Goal: Use online tool/utility: Utilize a website feature to perform a specific function

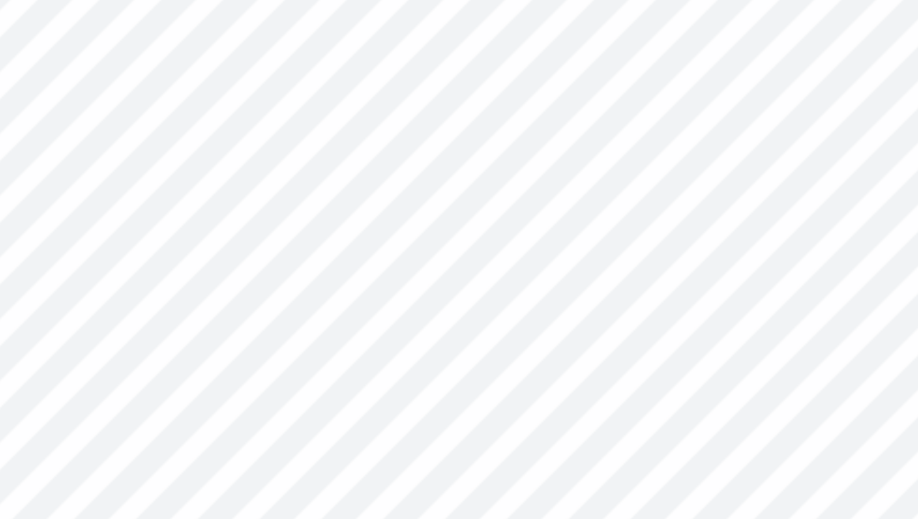
type input "1.46"
type input "0.62"
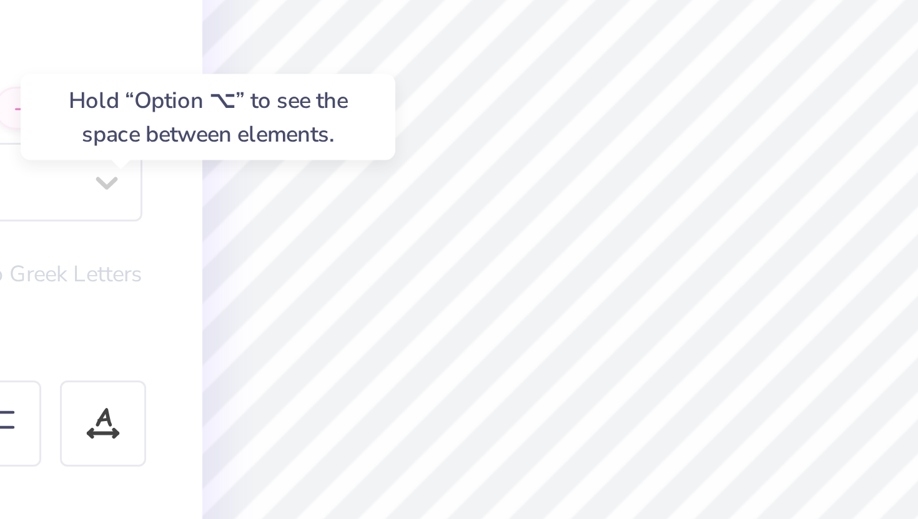
type input "3.41"
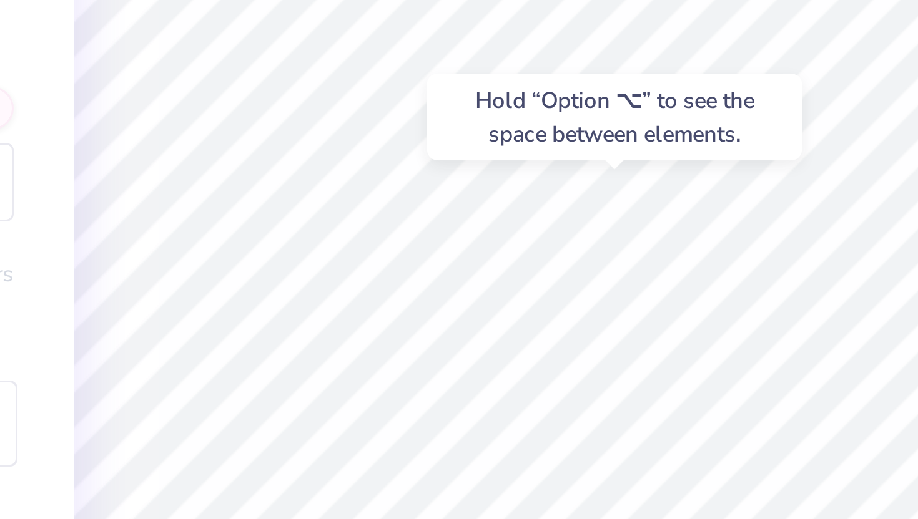
click at [381, 167] on div "Hold “Option ⌥” to see the space between elements." at bounding box center [444, 153] width 132 height 36
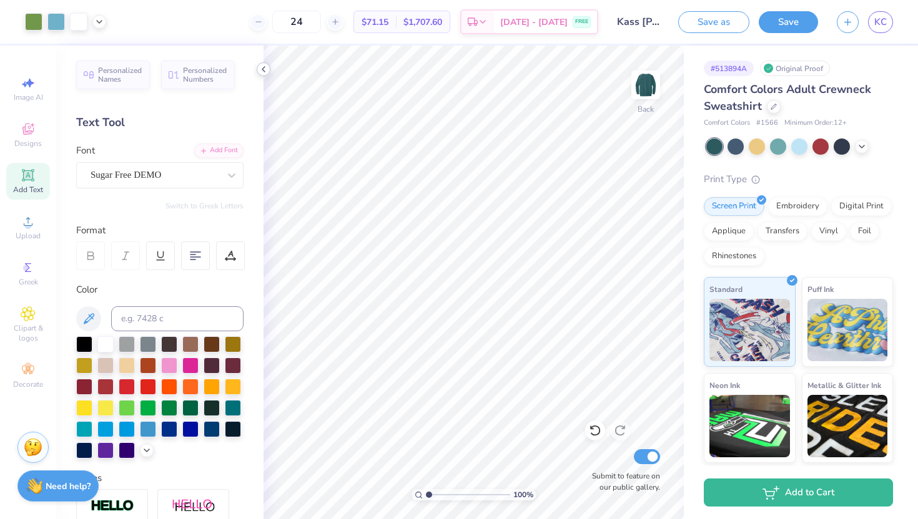
click at [263, 71] on icon at bounding box center [263, 69] width 10 height 10
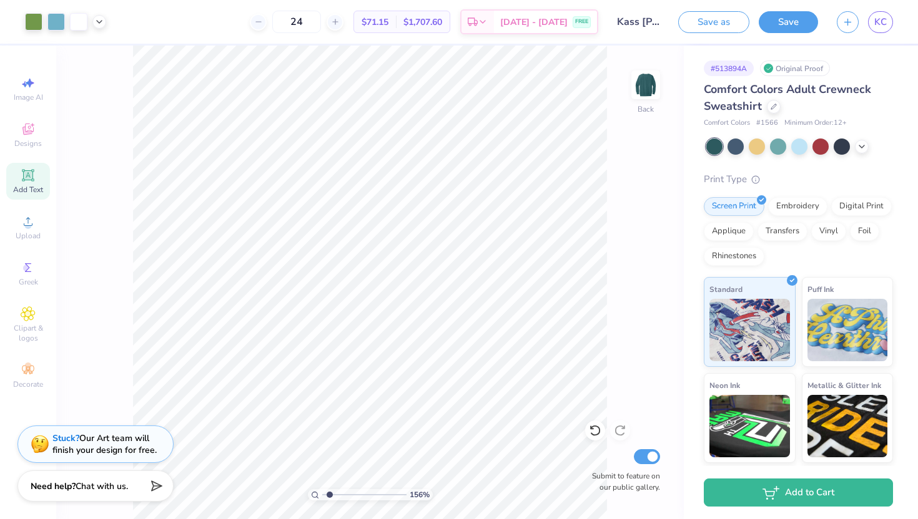
click at [330, 493] on input "range" at bounding box center [364, 494] width 84 height 11
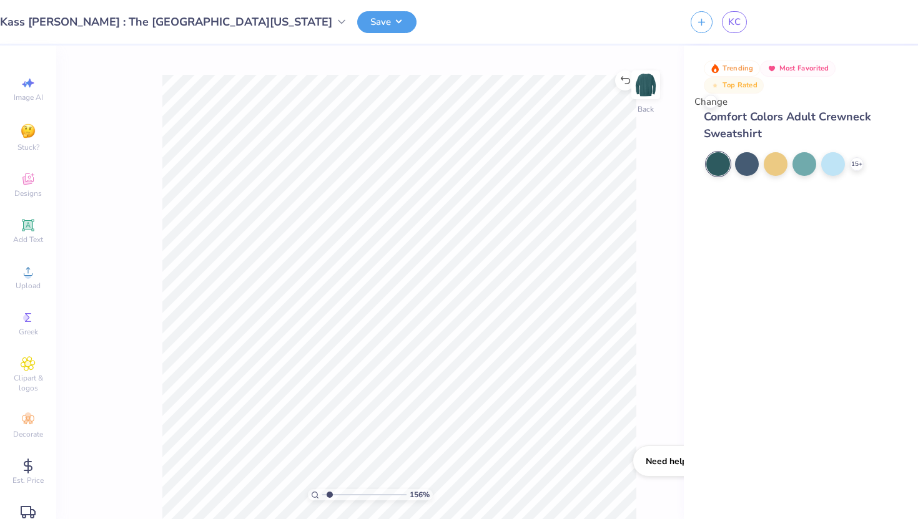
type input "1"
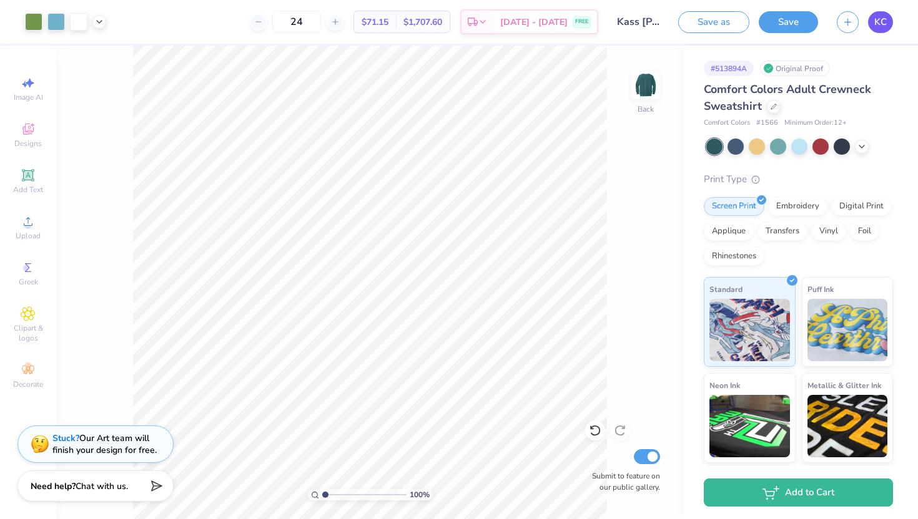
click at [872, 24] on link "KC" at bounding box center [880, 22] width 25 height 22
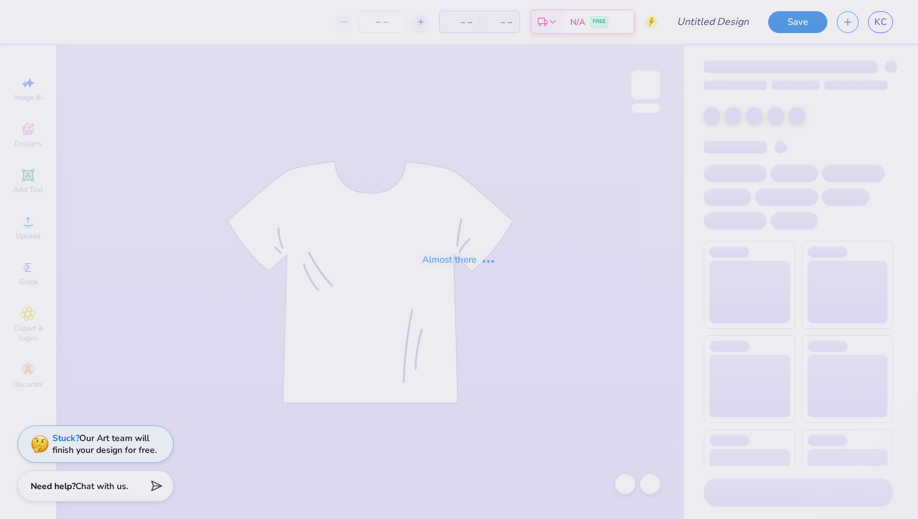
type input "Kass [PERSON_NAME] : The [GEOGRAPHIC_DATA][US_STATE]"
type input "24"
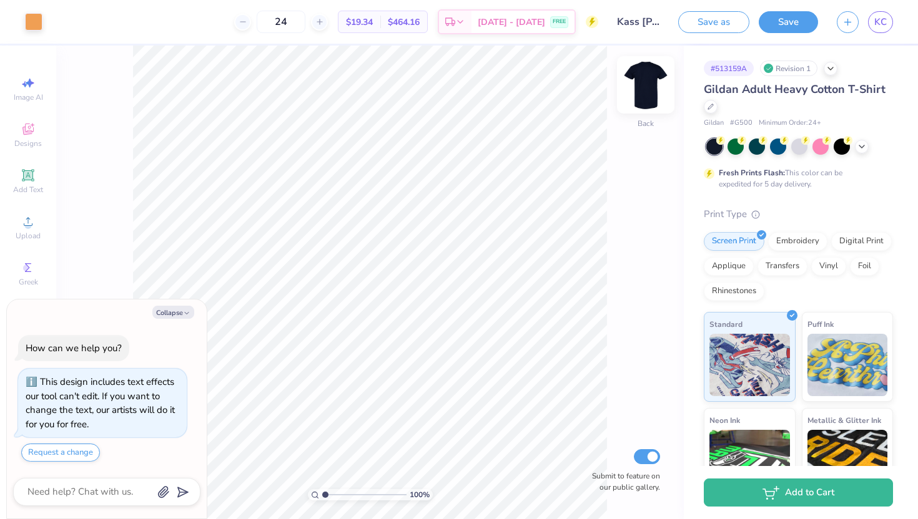
click at [644, 87] on img at bounding box center [646, 85] width 50 height 50
click at [651, 70] on img at bounding box center [646, 85] width 50 height 50
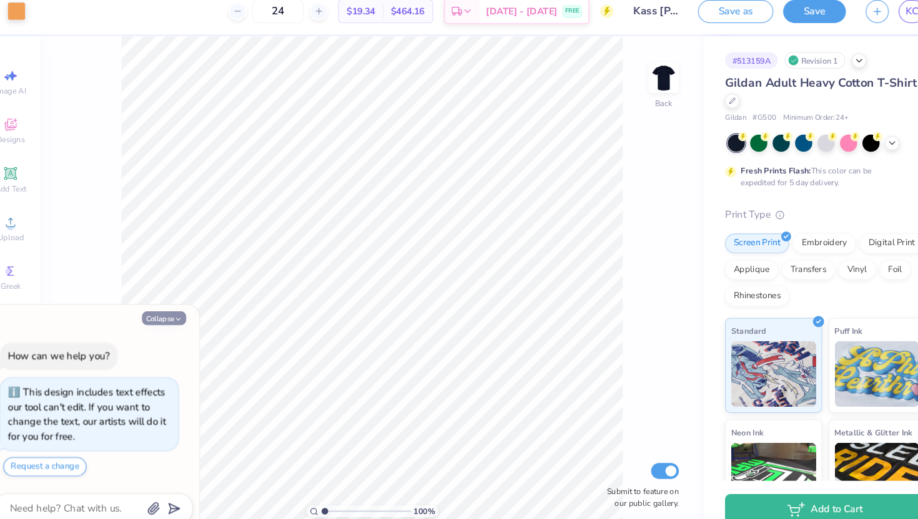
click at [185, 313] on polyline "button" at bounding box center [187, 313] width 4 height 2
type textarea "x"
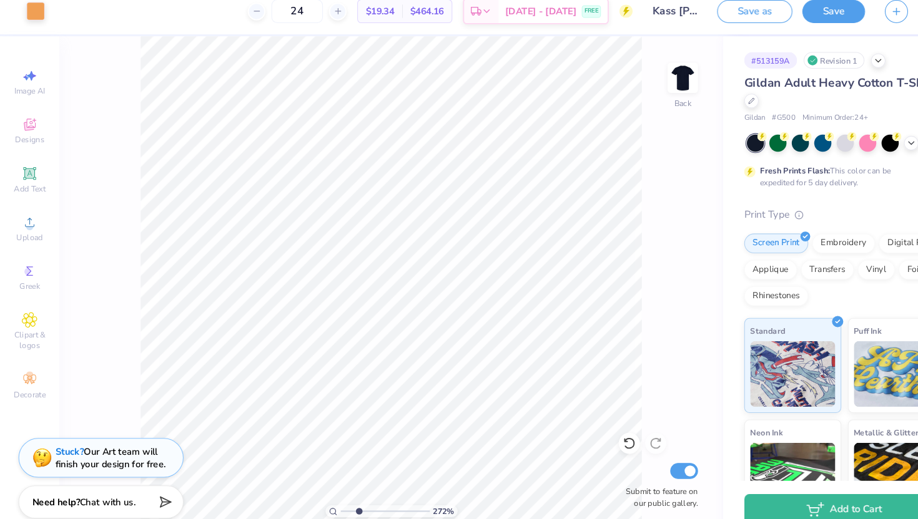
drag, startPoint x: 323, startPoint y: 493, endPoint x: 339, endPoint y: 493, distance: 16.2
type input "2.72"
click at [339, 493] on input "range" at bounding box center [364, 494] width 84 height 11
click at [594, 433] on icon at bounding box center [595, 431] width 12 height 12
type input "0.84"
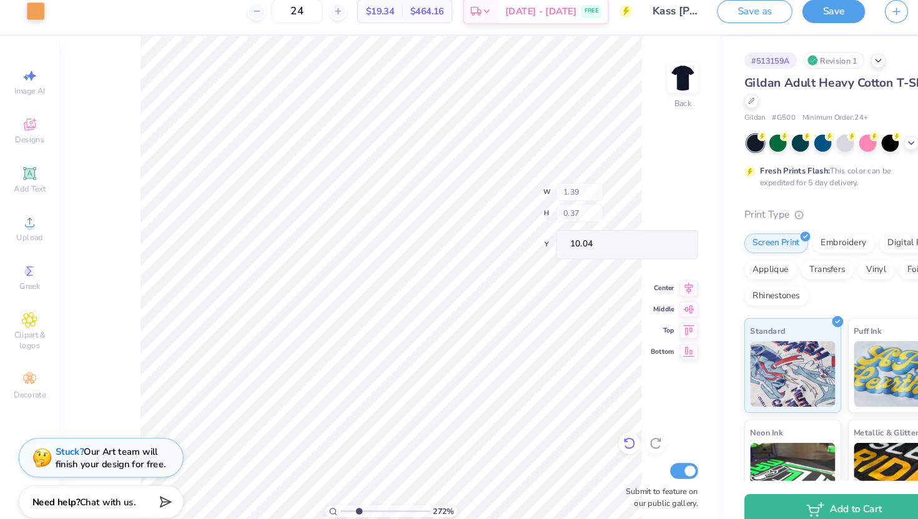
type input "0.53"
type input "9.89"
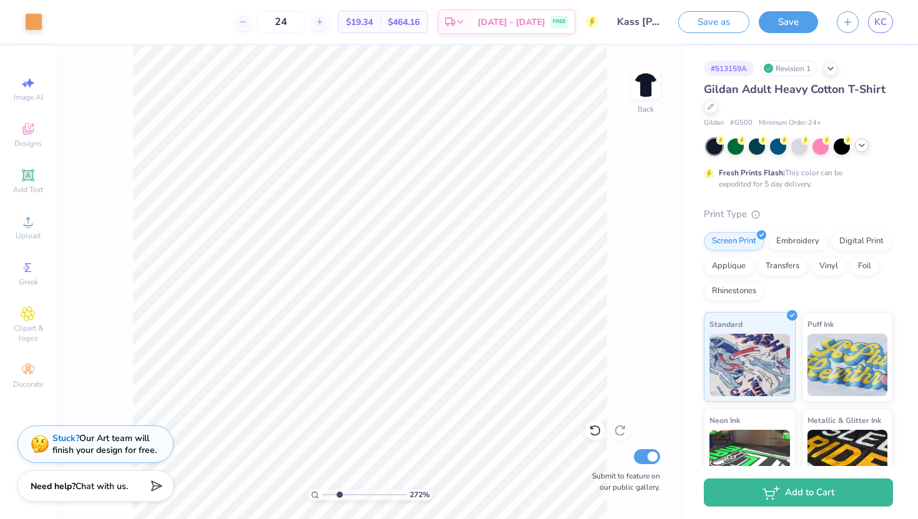
click at [862, 142] on icon at bounding box center [862, 145] width 10 height 10
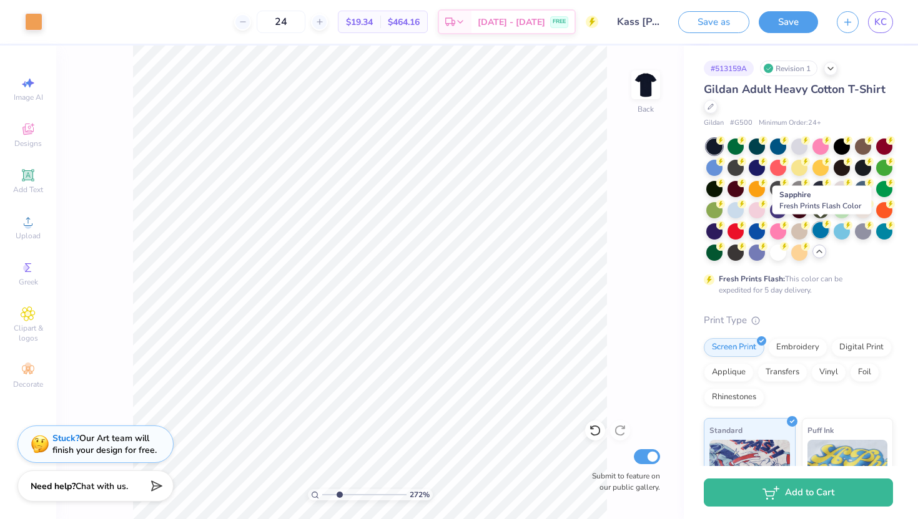
click at [823, 234] on div at bounding box center [820, 230] width 16 height 16
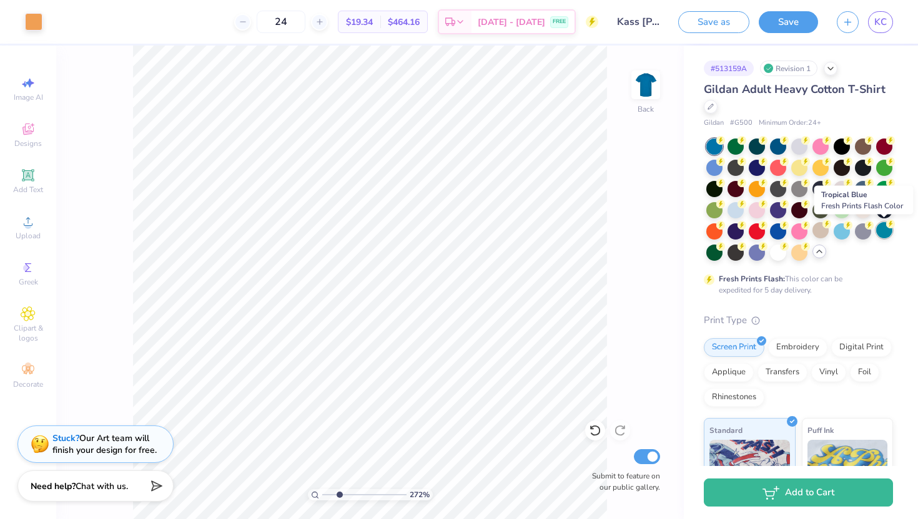
click at [885, 232] on div at bounding box center [884, 230] width 16 height 16
drag, startPoint x: 342, startPoint y: 492, endPoint x: 329, endPoint y: 491, distance: 13.1
type input "1.55"
click at [329, 491] on input "range" at bounding box center [364, 494] width 84 height 11
click at [779, 144] on div at bounding box center [778, 145] width 16 height 16
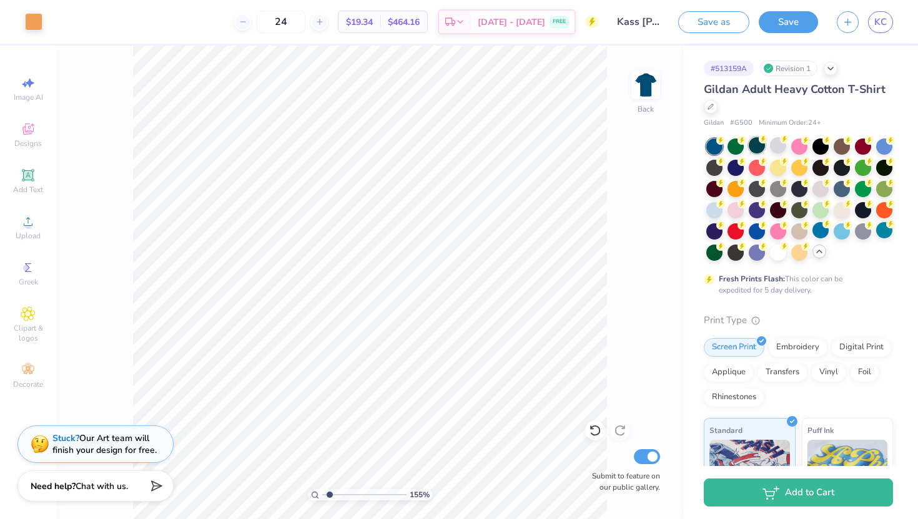
click at [750, 149] on div at bounding box center [757, 145] width 16 height 16
click at [619, 341] on div "155 % Back Submit to feature on our public gallery." at bounding box center [369, 283] width 627 height 474
click at [38, 22] on div at bounding box center [33, 20] width 17 height 17
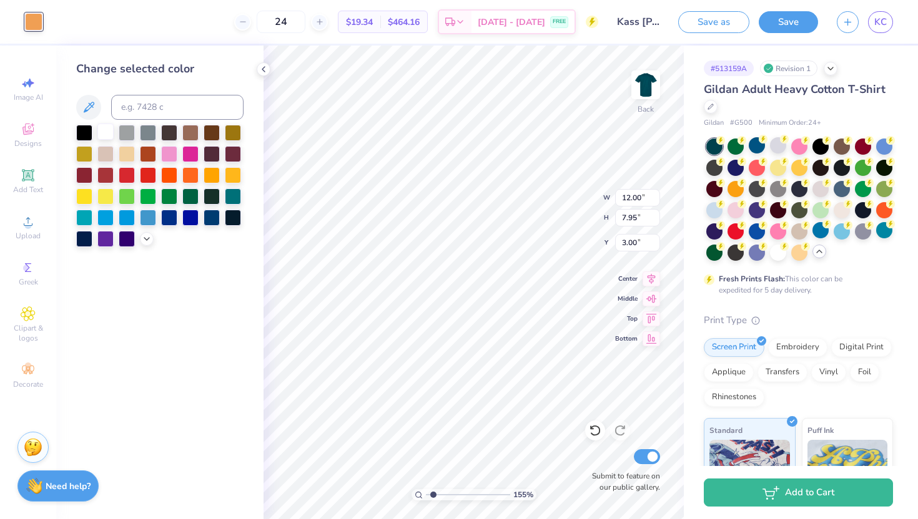
click at [105, 135] on div at bounding box center [105, 132] width 16 height 16
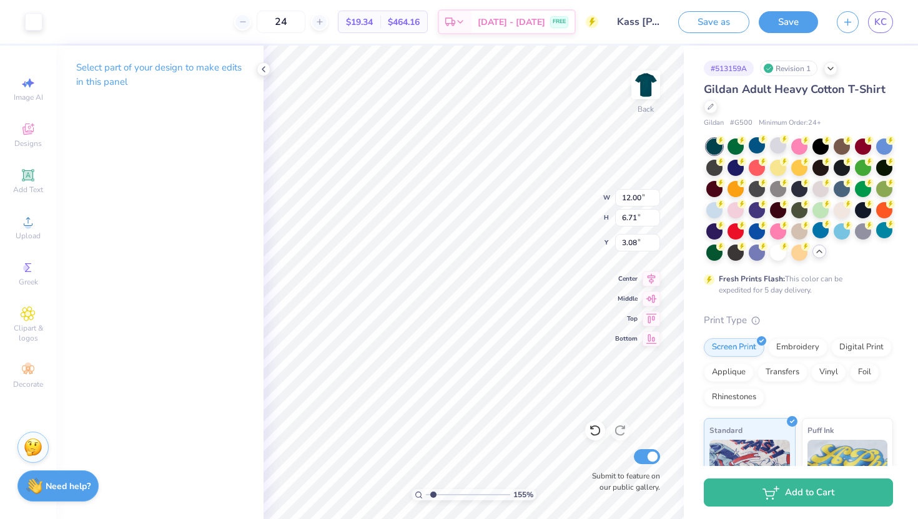
type input "3.00"
click at [262, 67] on icon at bounding box center [263, 69] width 10 height 10
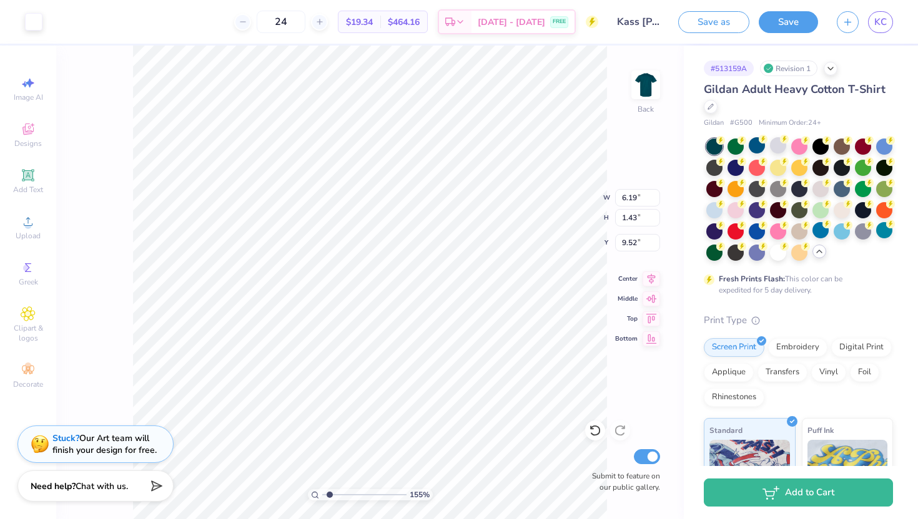
type input "14.15"
click at [31, 182] on icon at bounding box center [28, 175] width 15 height 15
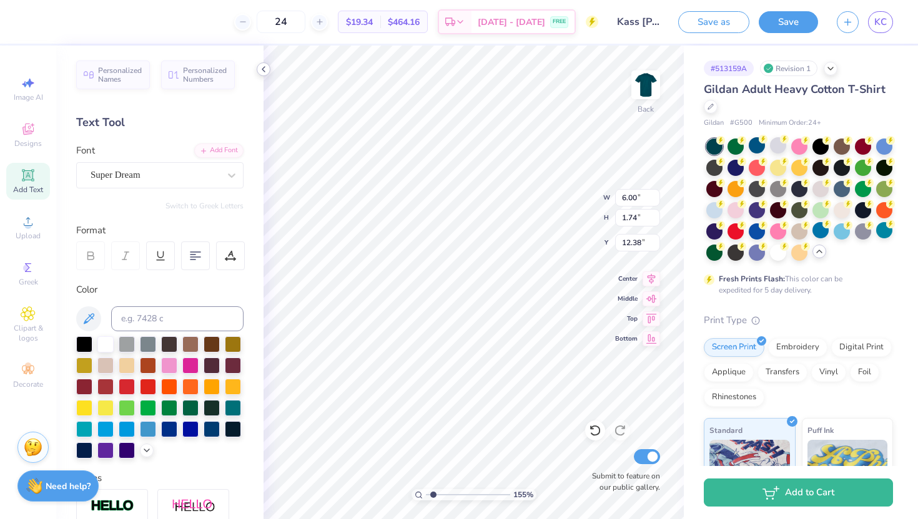
click at [267, 69] on icon at bounding box center [263, 69] width 10 height 10
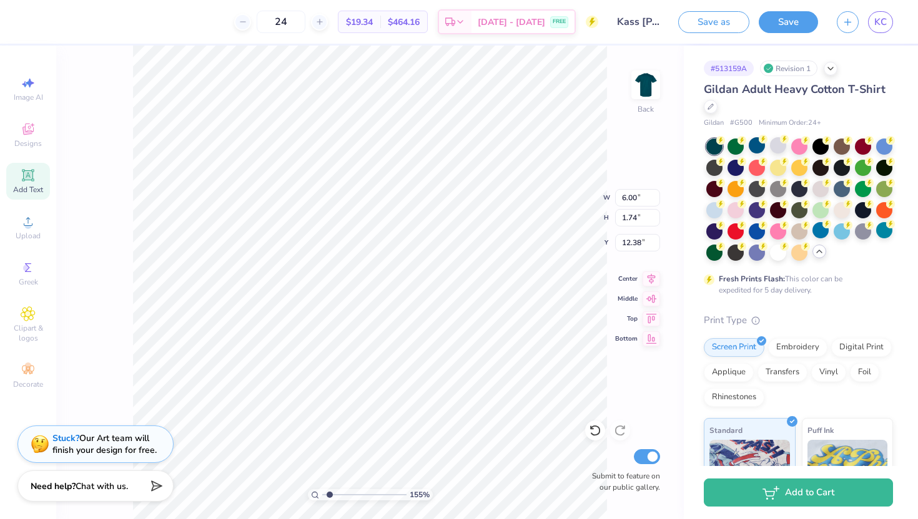
type textarea "T"
type textarea "t"
type textarea "[US_STATE] Public Health"
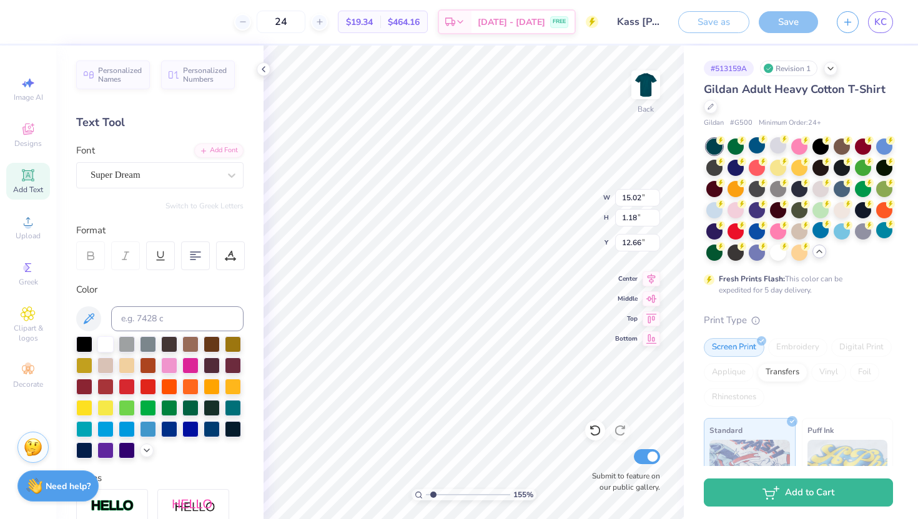
type input "7.88"
type input "0.62"
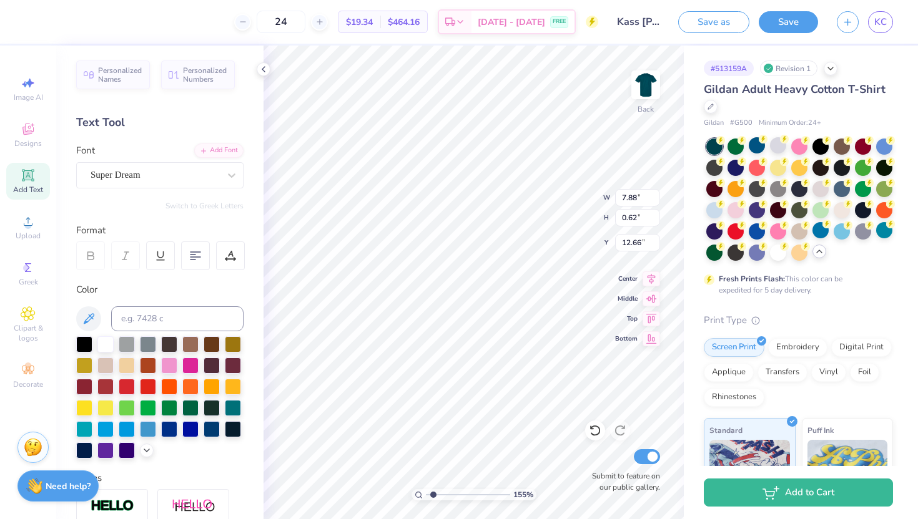
type input "10.43"
type input "7.90"
type input "1.02"
type input "10.23"
click at [137, 176] on div "Super Dream" at bounding box center [154, 174] width 131 height 19
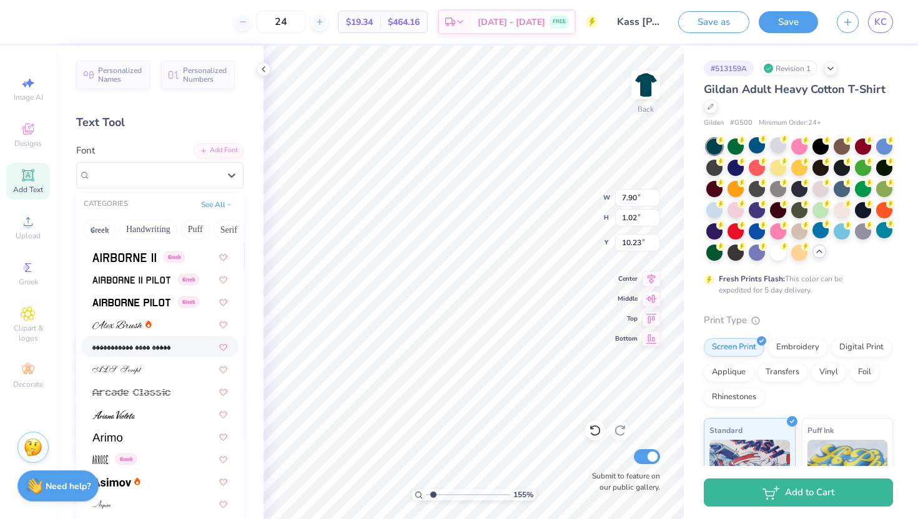
scroll to position [254, 0]
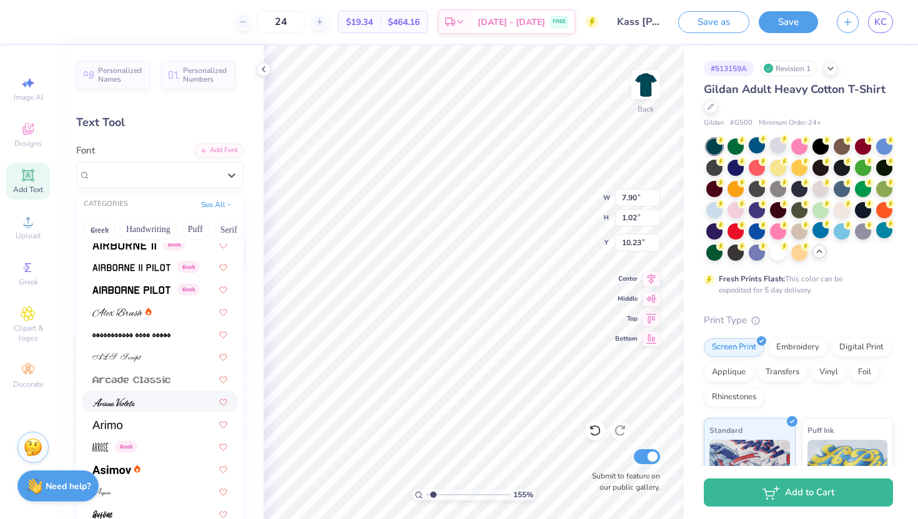
click at [159, 400] on div at bounding box center [159, 401] width 135 height 13
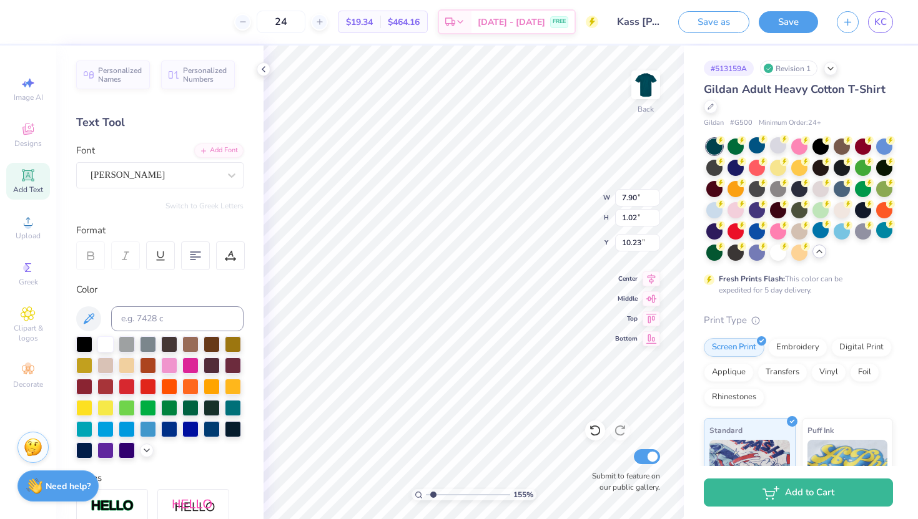
type input "4.41"
type input "0.82"
type input "10.34"
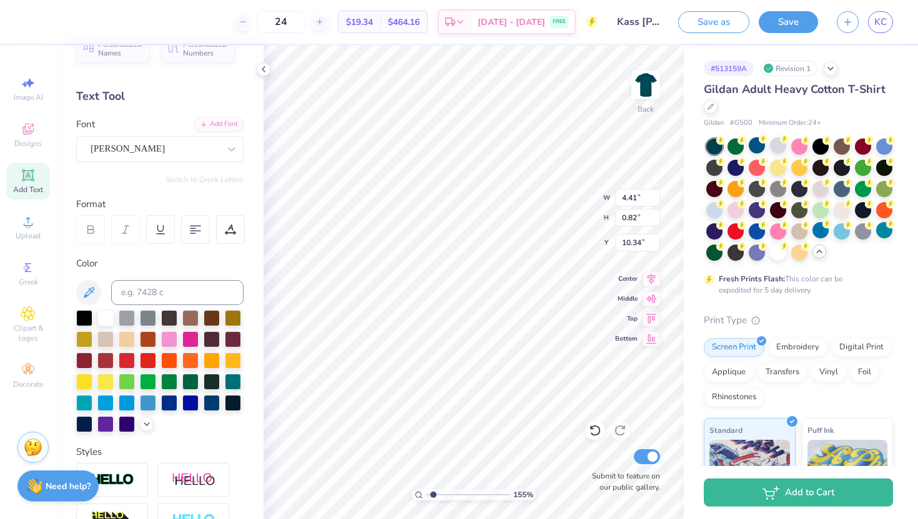
scroll to position [29, 0]
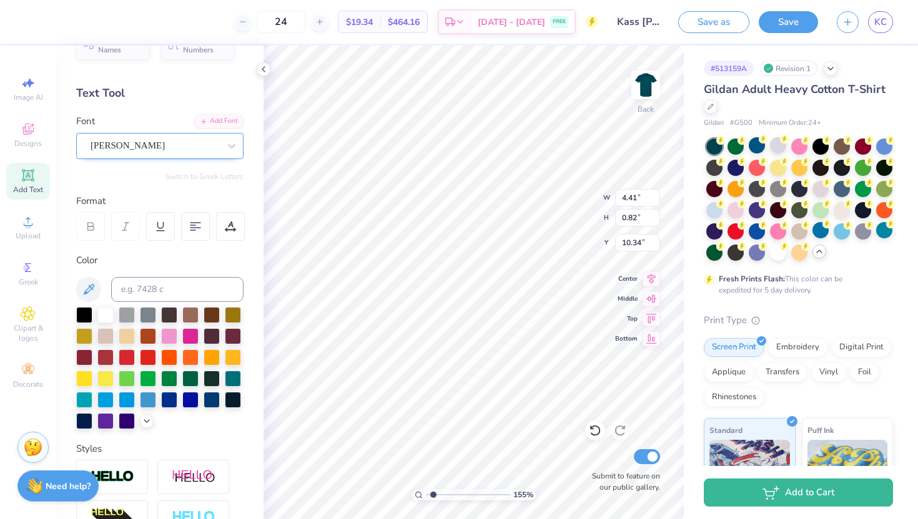
click at [154, 139] on div "[PERSON_NAME]" at bounding box center [154, 145] width 131 height 19
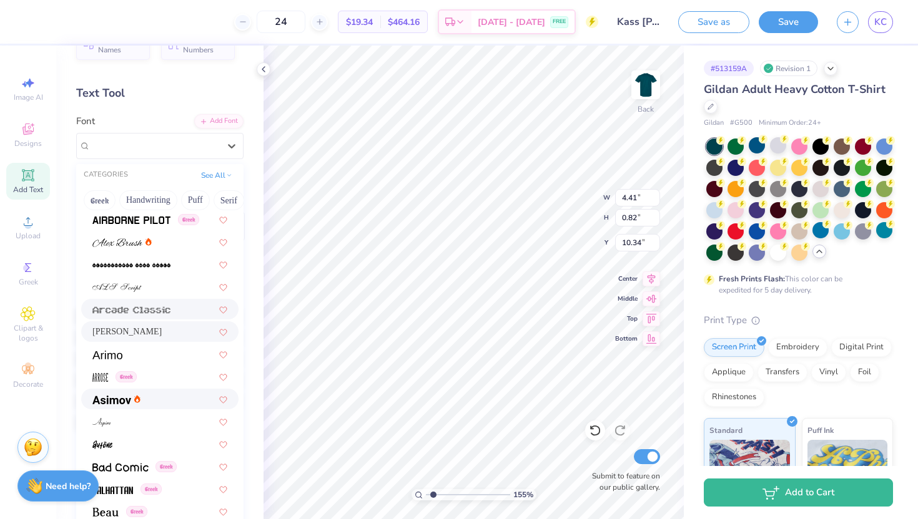
scroll to position [296, 0]
click at [157, 377] on div "Greek" at bounding box center [159, 375] width 135 height 13
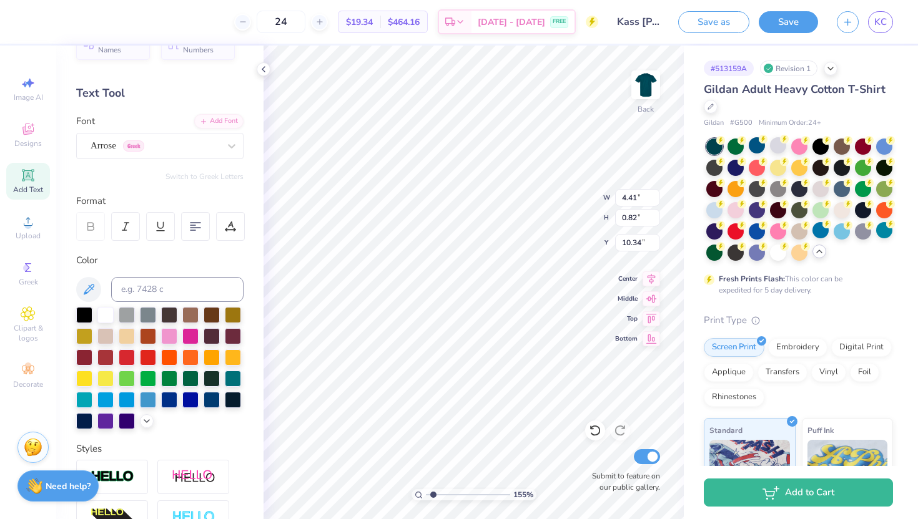
type input "4.84"
type input "1.08"
type input "10.20"
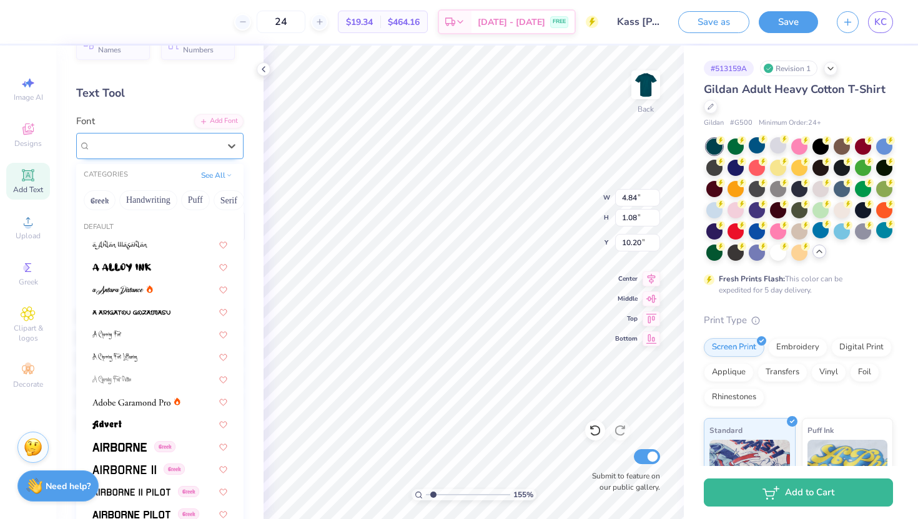
click at [169, 147] on div "Arrose Greek" at bounding box center [154, 145] width 131 height 19
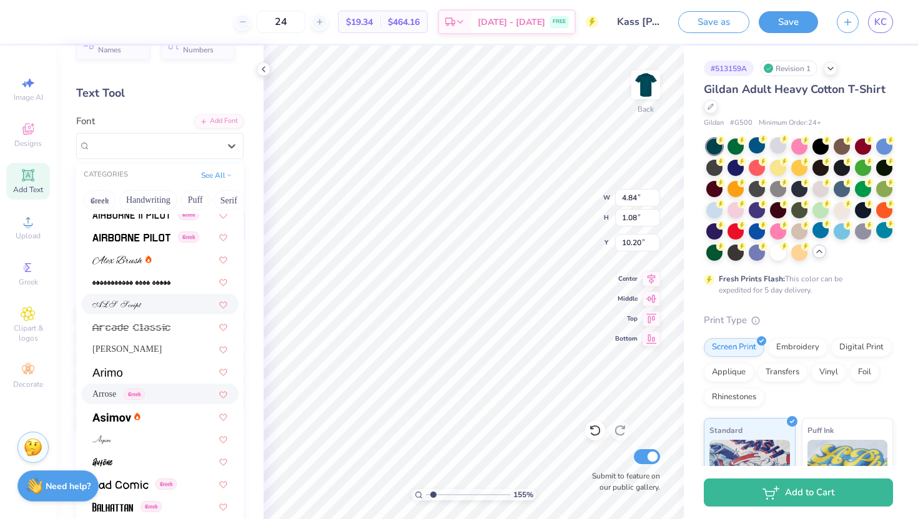
scroll to position [289, 0]
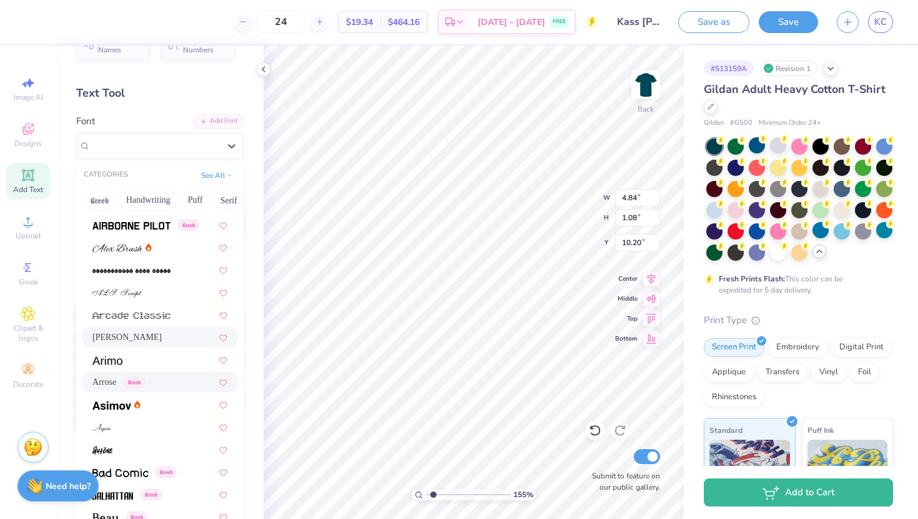
click at [150, 339] on div "[PERSON_NAME]" at bounding box center [159, 337] width 135 height 13
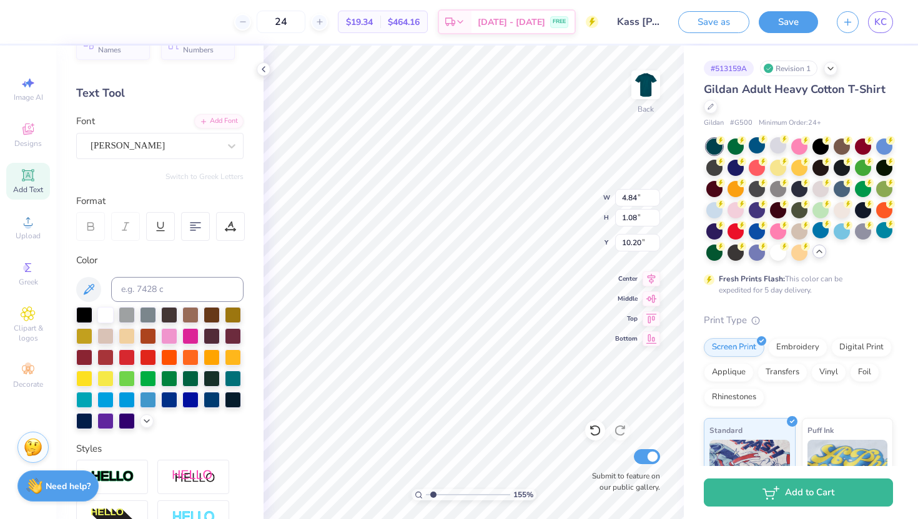
type input "4.41"
type input "0.82"
type input "10.34"
click at [166, 155] on div "[PERSON_NAME]" at bounding box center [159, 146] width 167 height 26
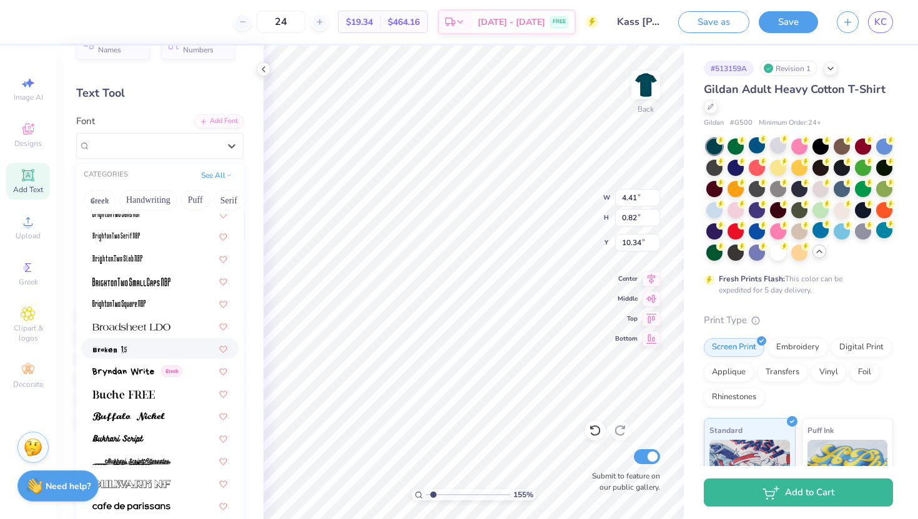
scroll to position [976, 0]
click at [139, 371] on img at bounding box center [123, 370] width 62 height 9
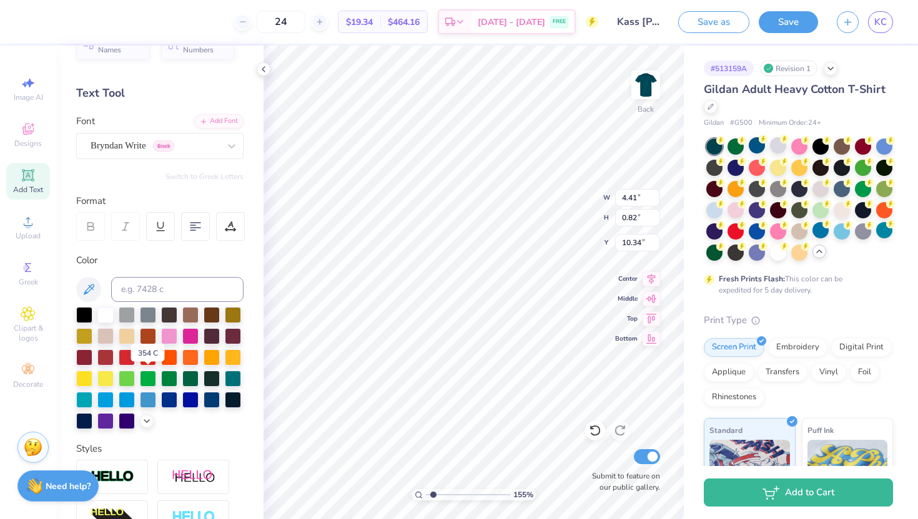
type input "7.69"
type input "1.05"
type input "10.22"
click at [140, 149] on div "Bryndan Write Greek" at bounding box center [154, 145] width 131 height 19
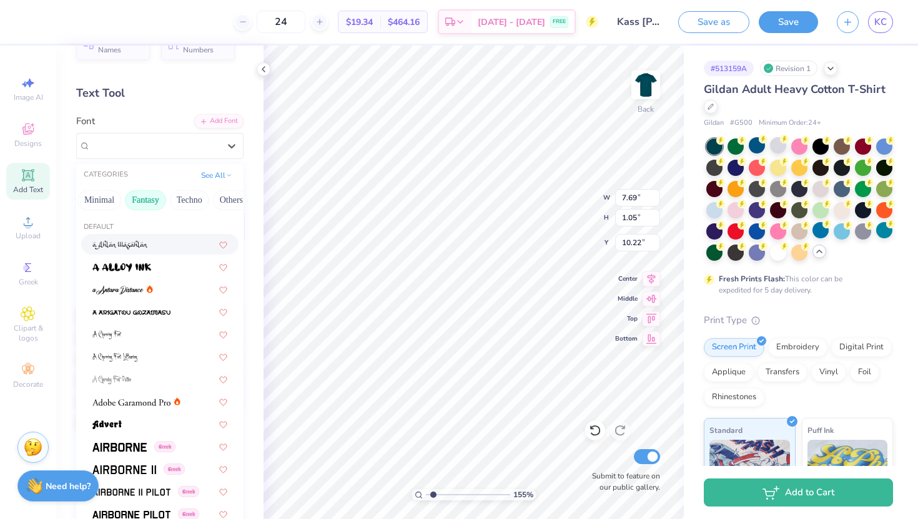
scroll to position [0, 367]
click at [130, 201] on button "Fantasy" at bounding box center [136, 200] width 41 height 20
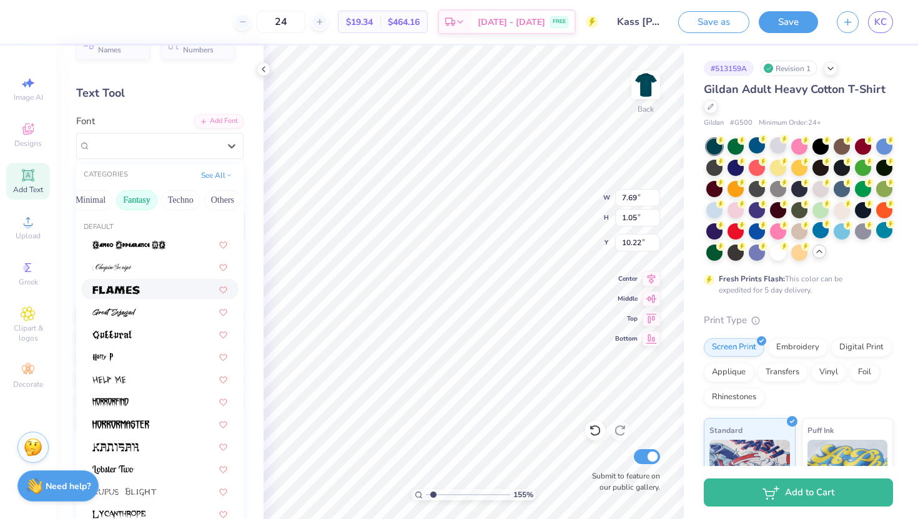
click at [137, 292] on img at bounding box center [115, 290] width 47 height 9
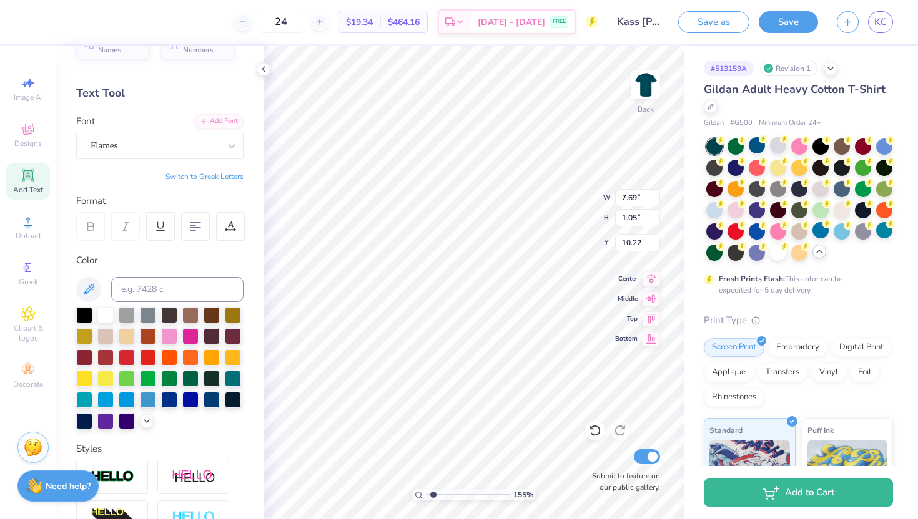
type input "11.70"
type input "1.35"
type input "10.07"
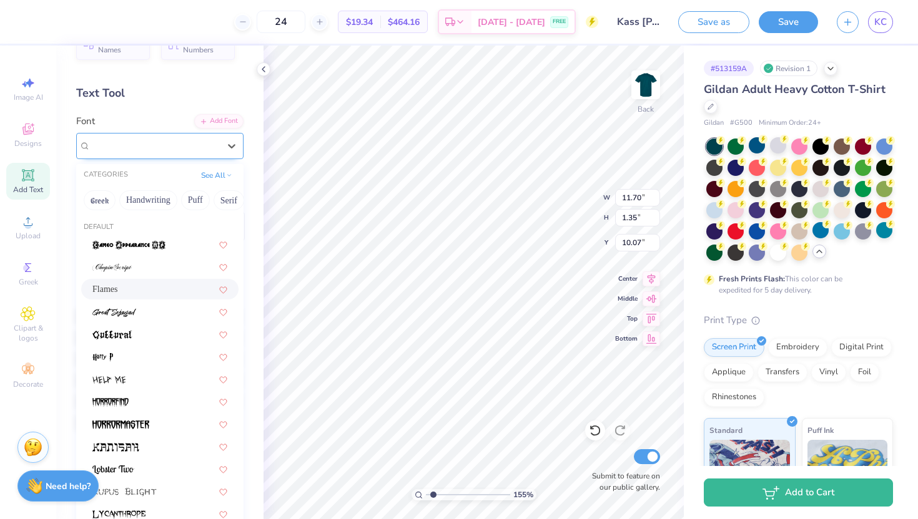
click at [128, 137] on div "Flames" at bounding box center [154, 145] width 131 height 19
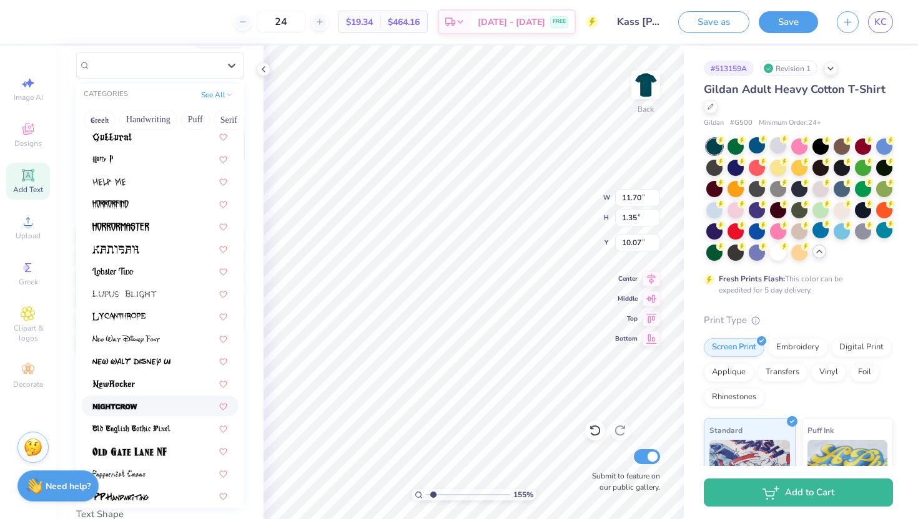
scroll to position [0, 0]
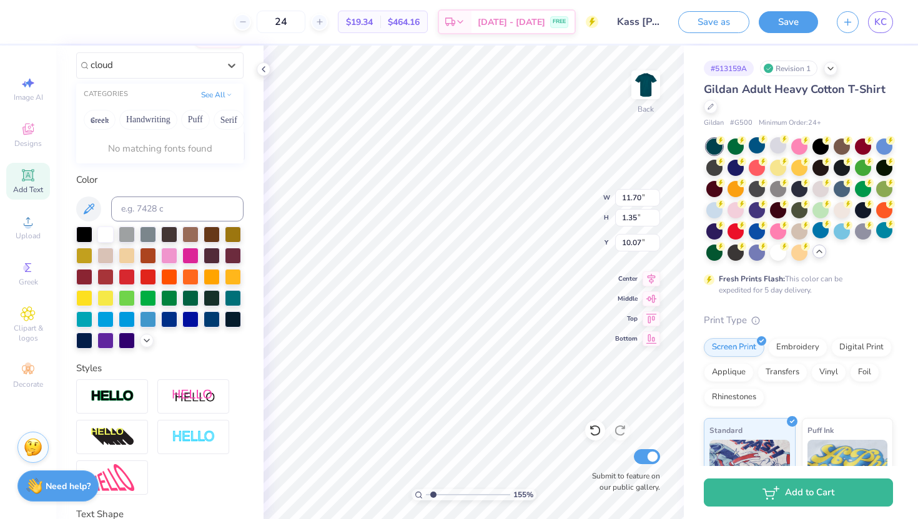
type input "cloud"
click at [145, 115] on button "Handwriting" at bounding box center [148, 120] width 58 height 20
click at [156, 126] on button "Handwriting" at bounding box center [148, 120] width 58 height 20
click at [192, 118] on button "Puff" at bounding box center [195, 120] width 29 height 20
drag, startPoint x: 127, startPoint y: 66, endPoint x: 76, endPoint y: 62, distance: 51.3
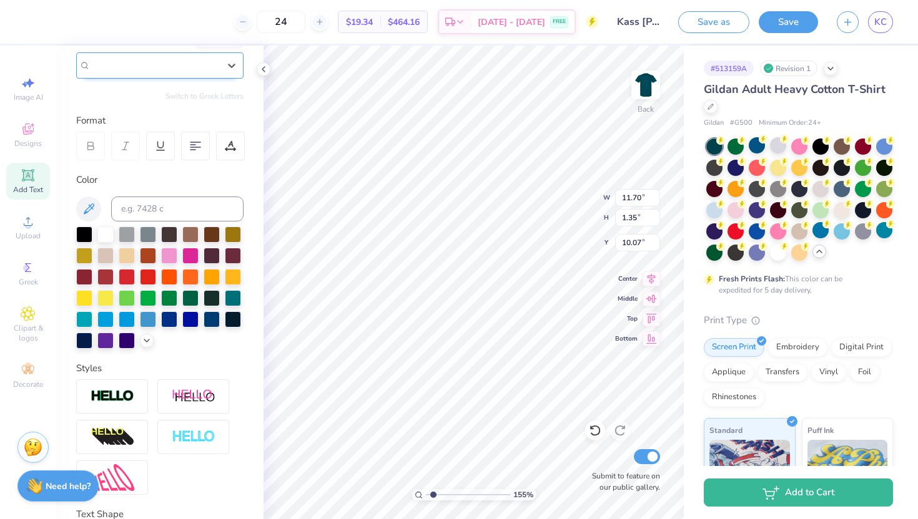
click at [77, 62] on div "Flames" at bounding box center [159, 65] width 167 height 26
click at [199, 120] on div "Format" at bounding box center [160, 121] width 169 height 14
click at [205, 62] on div "Flames" at bounding box center [154, 65] width 131 height 19
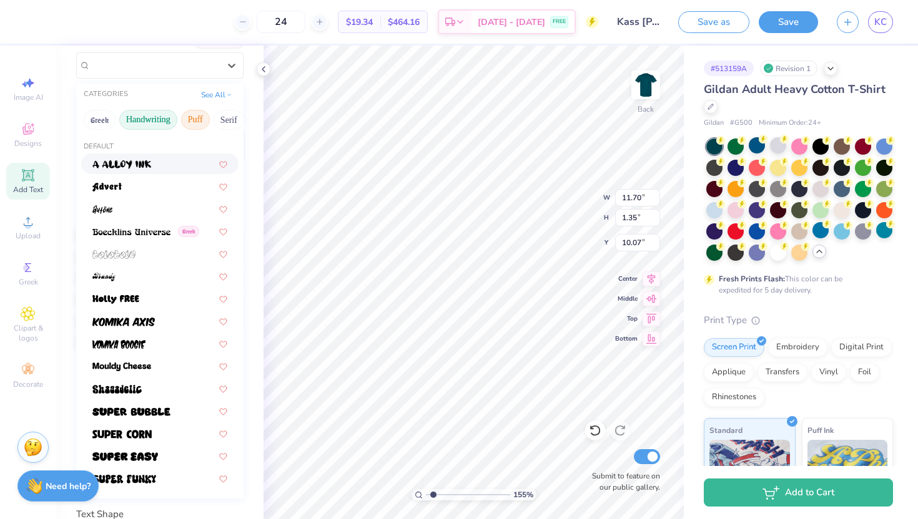
click at [142, 116] on button "Handwriting" at bounding box center [148, 120] width 58 height 20
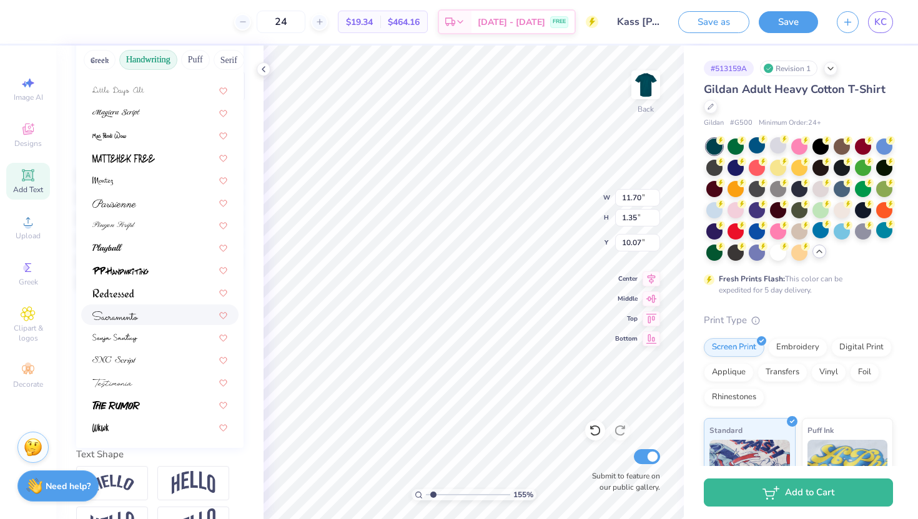
scroll to position [172, 0]
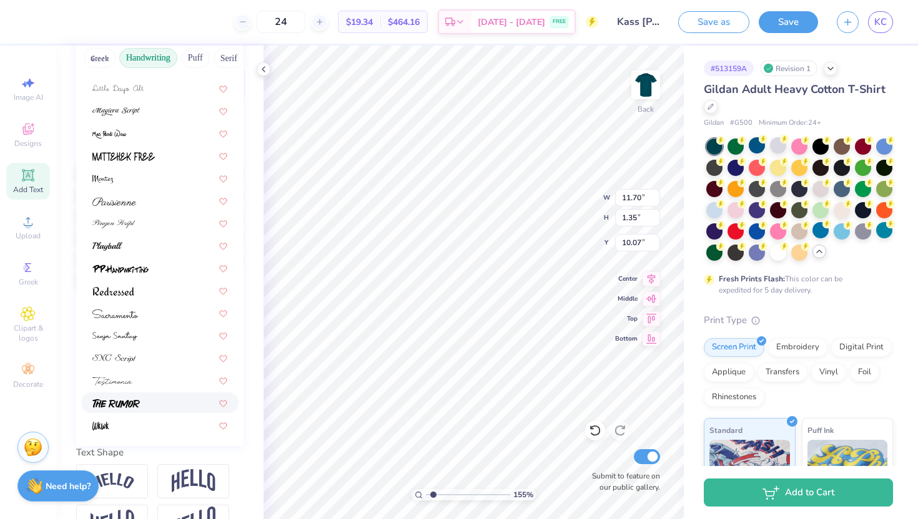
click at [146, 399] on div at bounding box center [159, 402] width 135 height 13
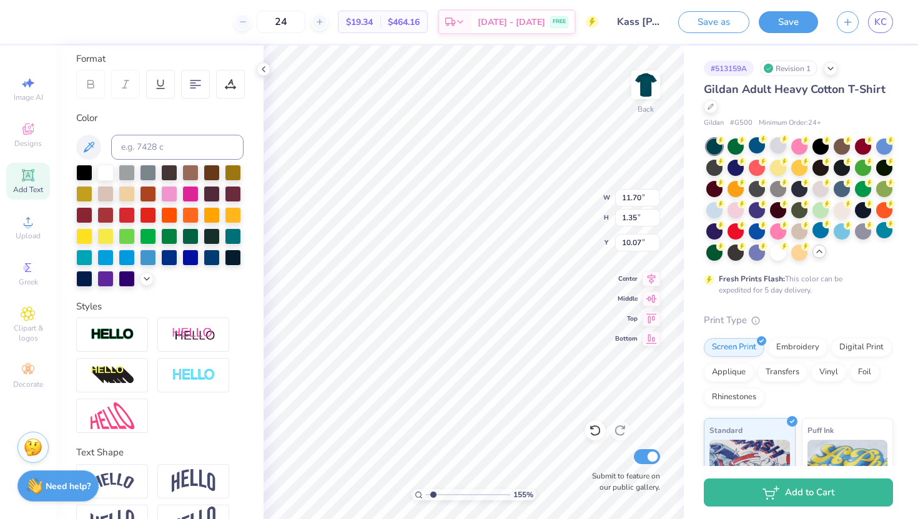
type input "7.76"
type input "1.20"
type input "10.11"
type input "9.46"
type input "2.57"
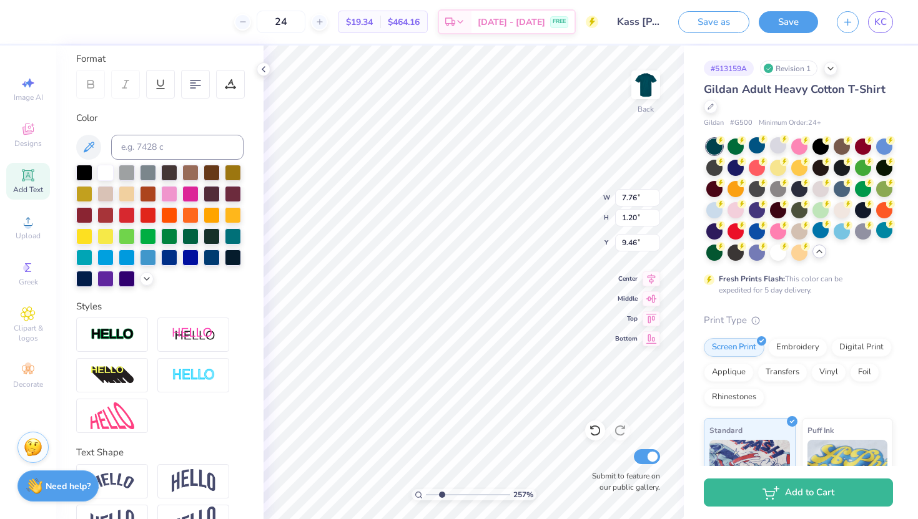
click at [441, 493] on input "range" at bounding box center [468, 494] width 84 height 11
type input "7.73"
type input "1.58"
type input "9.05"
drag, startPoint x: 441, startPoint y: 493, endPoint x: 420, endPoint y: 493, distance: 21.2
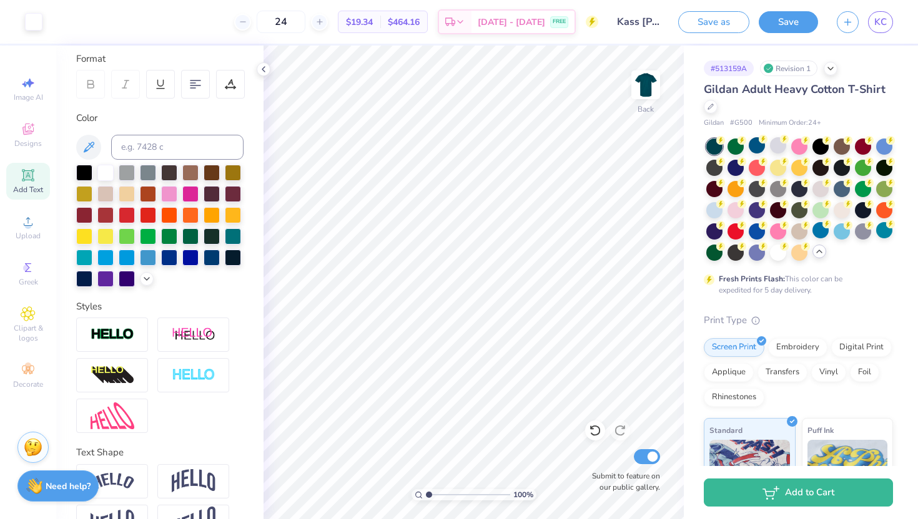
type input "1"
click at [426, 493] on input "range" at bounding box center [468, 494] width 84 height 11
click at [887, 19] on link "KC" at bounding box center [880, 22] width 25 height 22
